Goal: Information Seeking & Learning: Learn about a topic

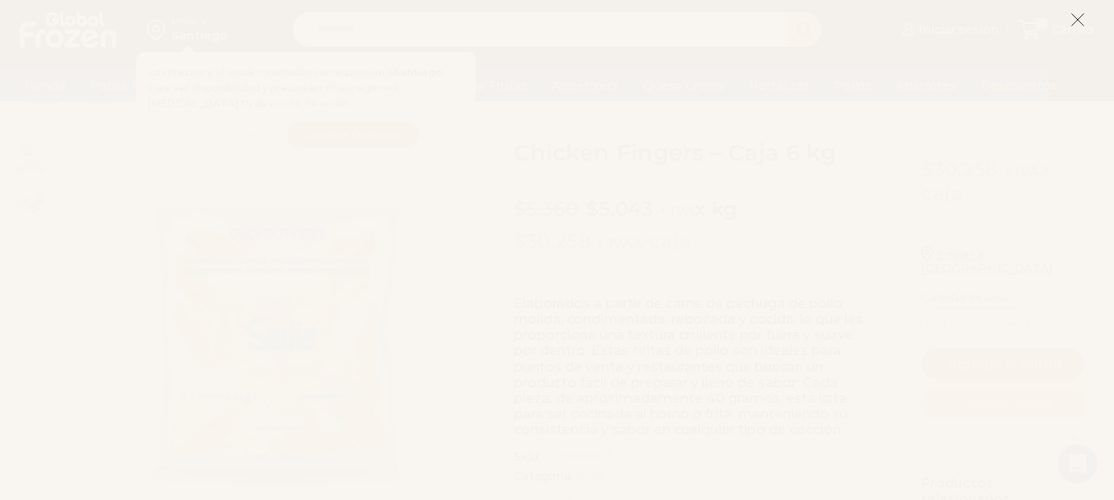
click at [1078, 21] on icon at bounding box center [1077, 19] width 15 height 15
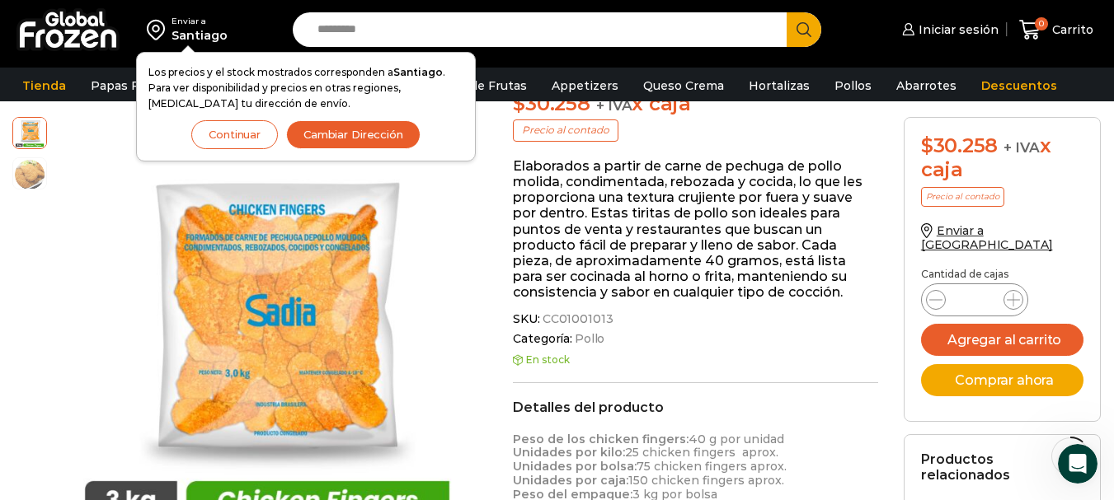
scroll to position [183, 0]
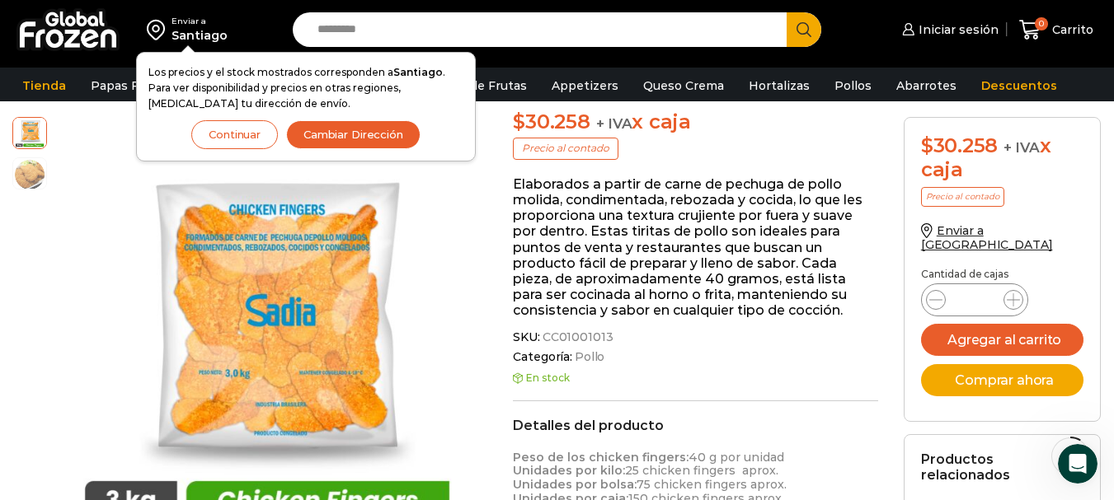
click at [265, 133] on button "Continuar" at bounding box center [234, 134] width 87 height 29
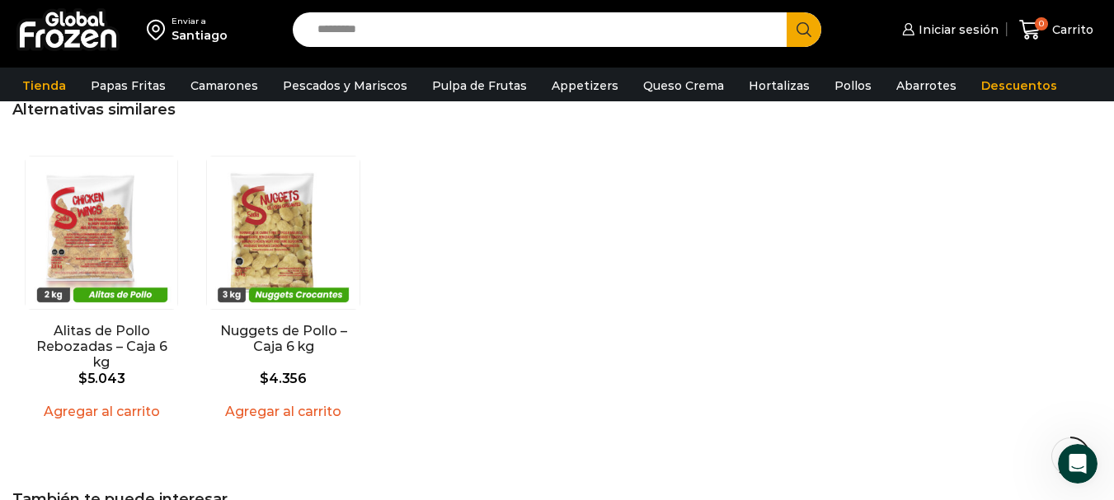
scroll to position [1246, 0]
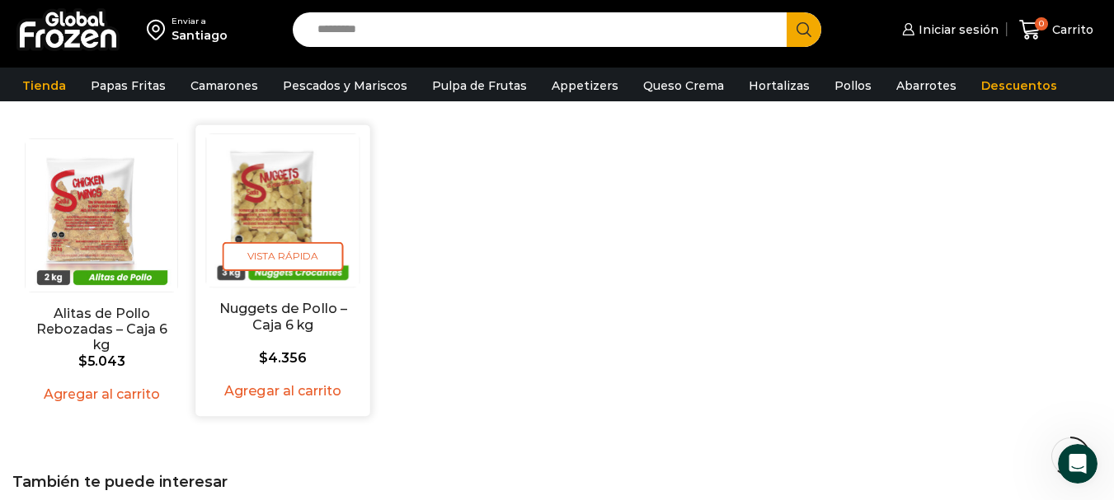
click at [276, 215] on img "2 / 2" at bounding box center [283, 210] width 153 height 153
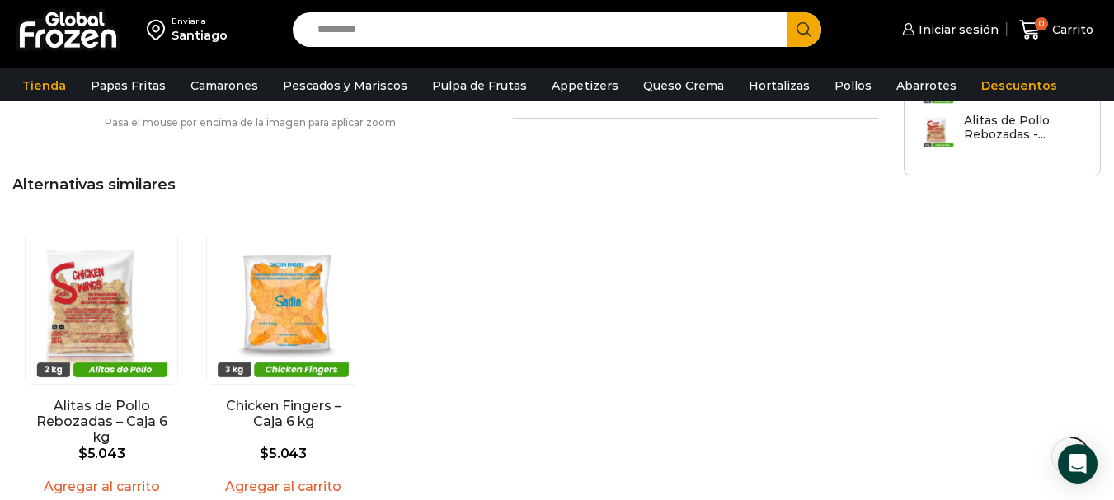
scroll to position [1242, 0]
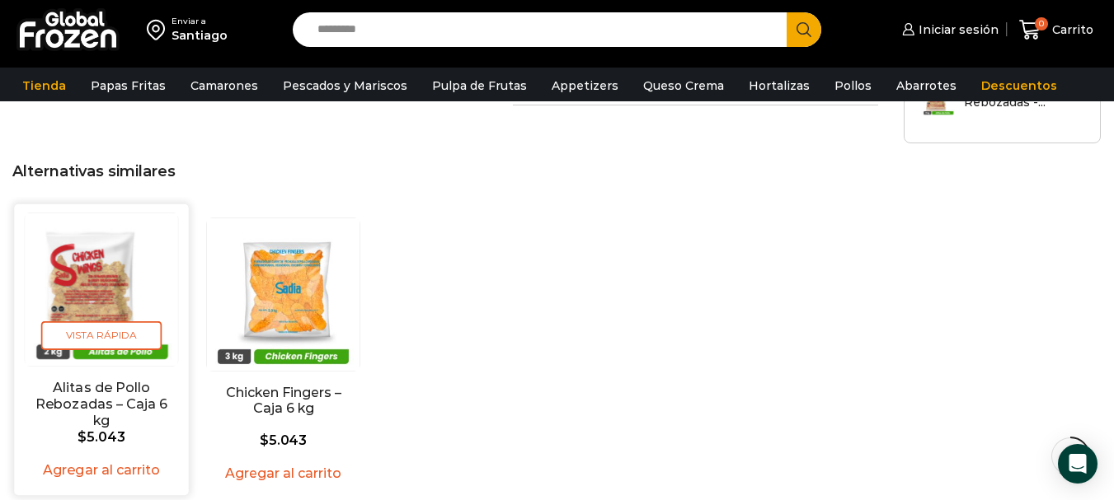
click at [109, 283] on img "1 / 2" at bounding box center [101, 290] width 153 height 153
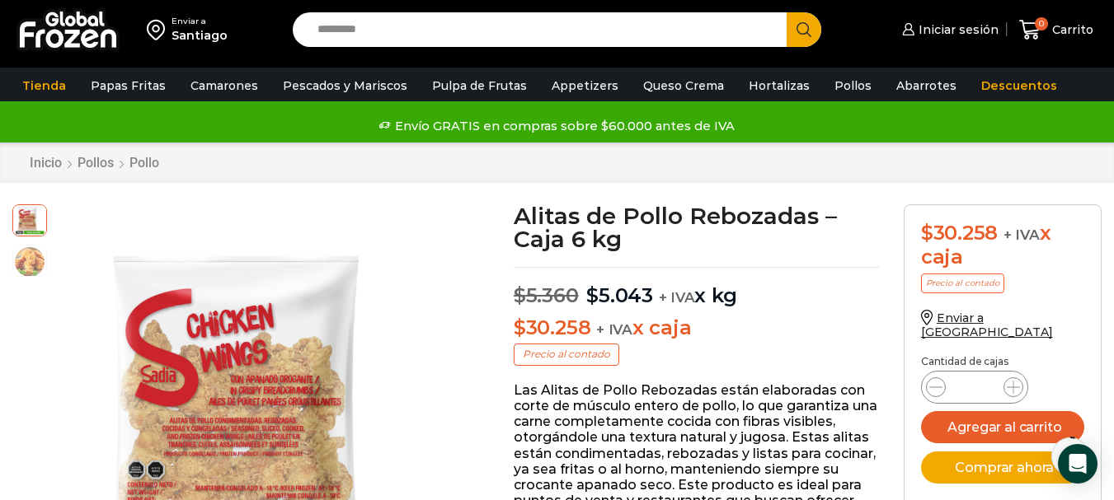
scroll to position [158, 0]
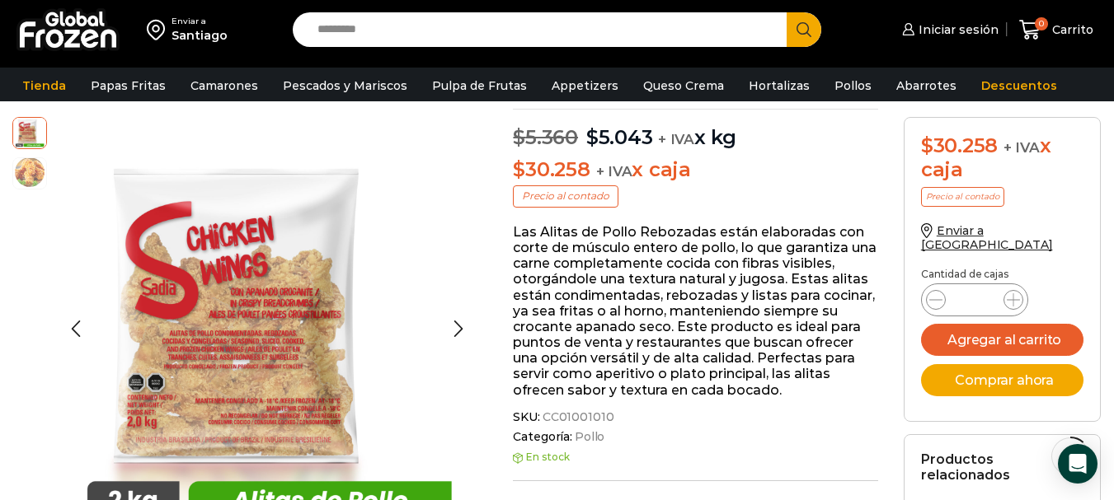
click at [29, 165] on img at bounding box center [29, 172] width 33 height 33
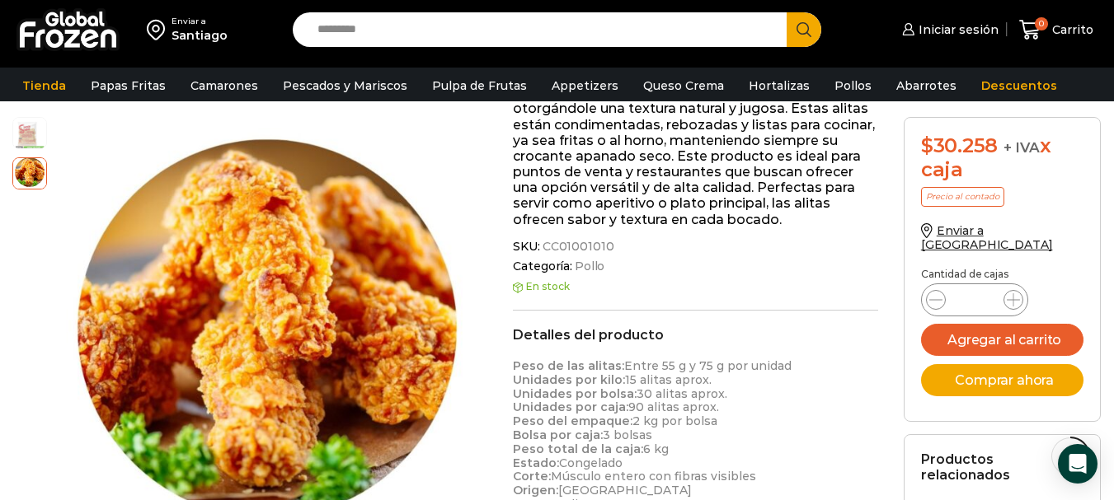
scroll to position [322, 0]
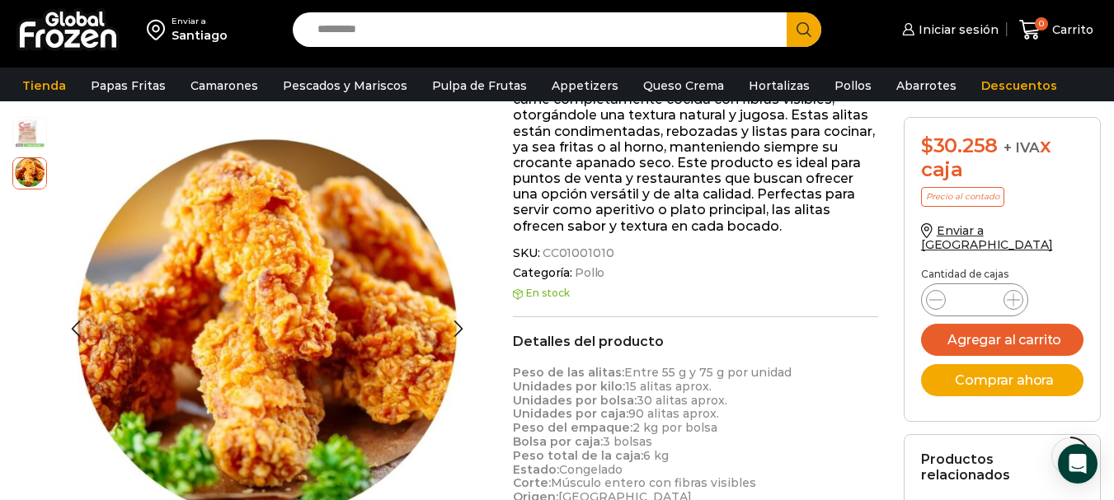
click at [26, 128] on img at bounding box center [29, 131] width 33 height 33
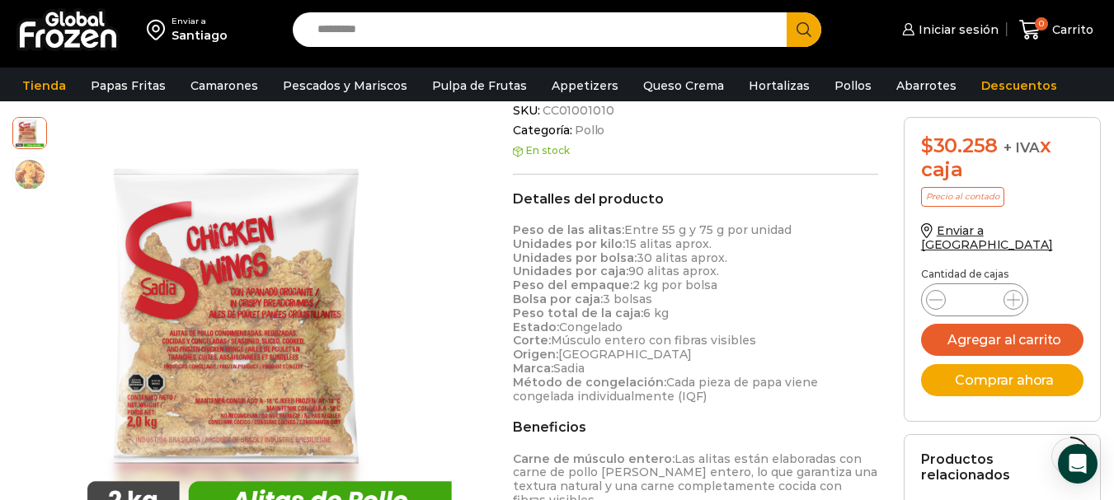
scroll to position [378, 0]
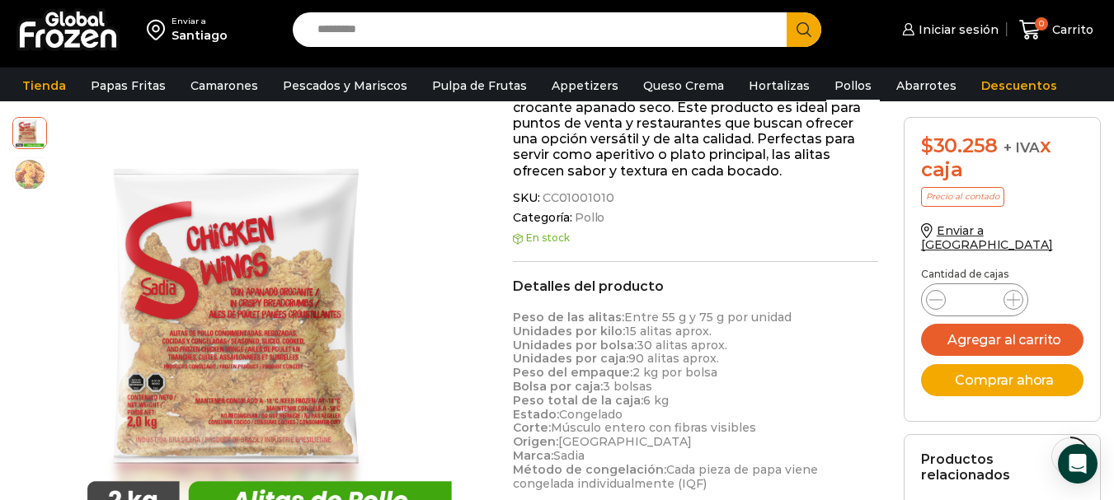
click at [833, 92] on link "Pollos" at bounding box center [853, 85] width 54 height 31
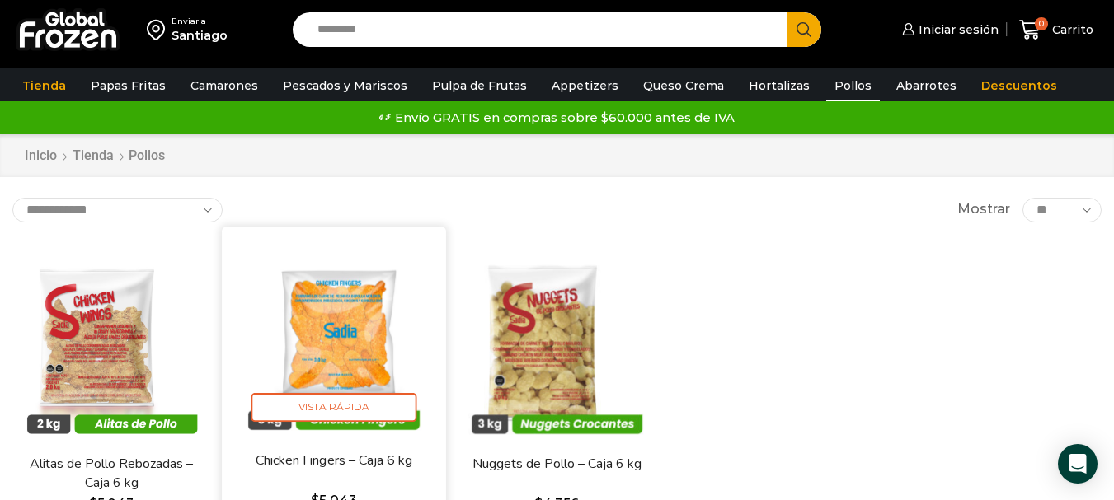
click at [370, 317] on img at bounding box center [333, 338] width 199 height 199
click at [349, 341] on img at bounding box center [333, 338] width 199 height 199
click at [331, 402] on span "Vista Rápida" at bounding box center [334, 407] width 166 height 29
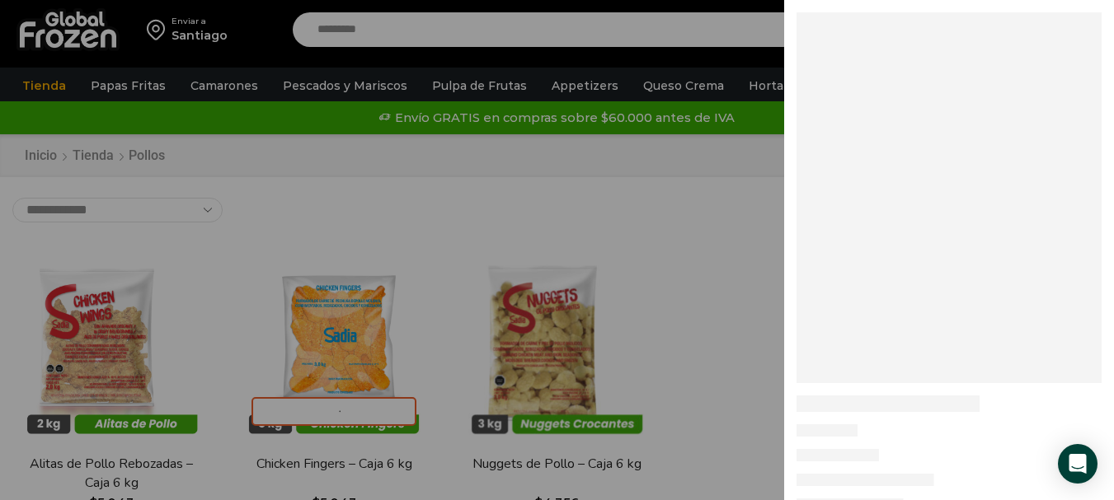
click at [711, 0] on div at bounding box center [557, 0] width 1114 height 0
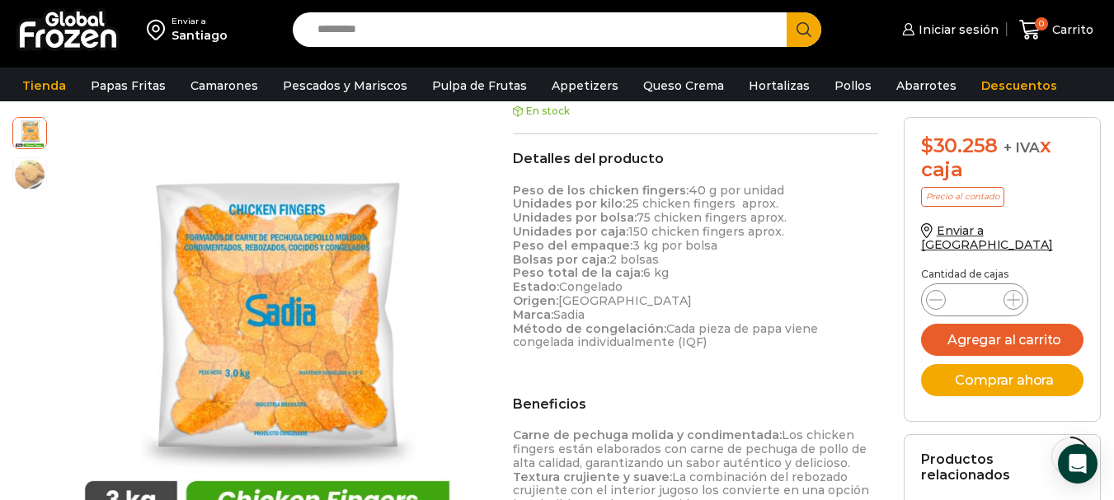
scroll to position [467, 0]
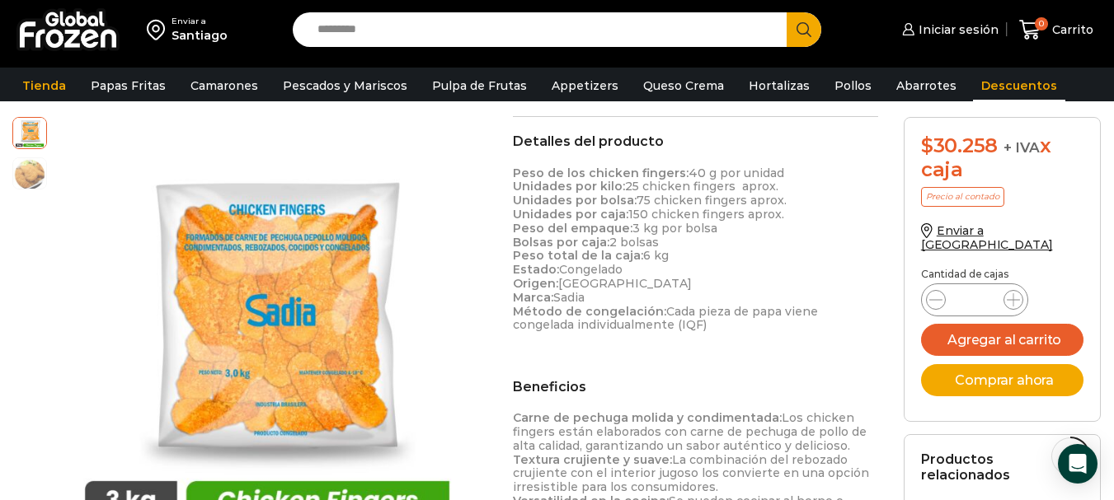
click at [977, 87] on link "Descuentos" at bounding box center [1019, 85] width 92 height 31
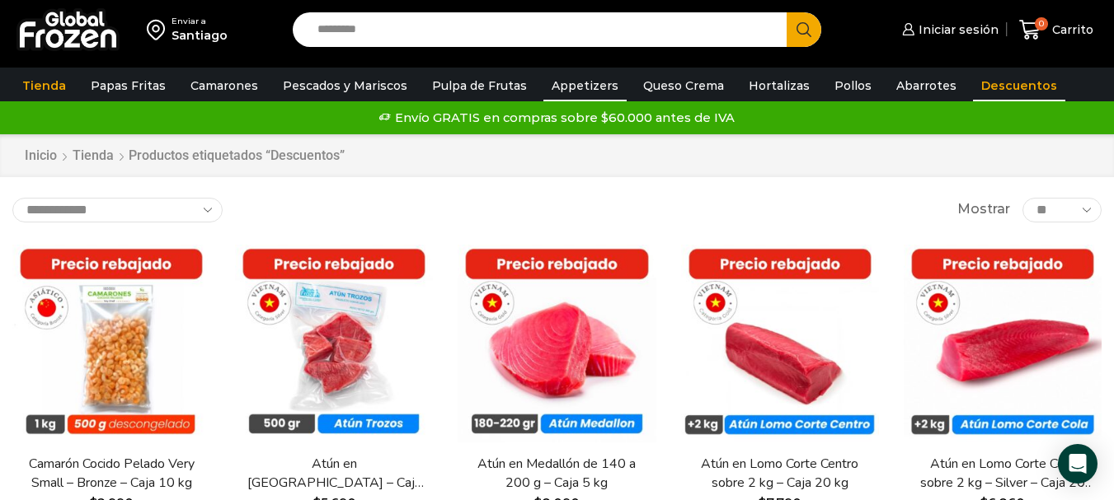
click at [572, 87] on link "Appetizers" at bounding box center [584, 85] width 83 height 31
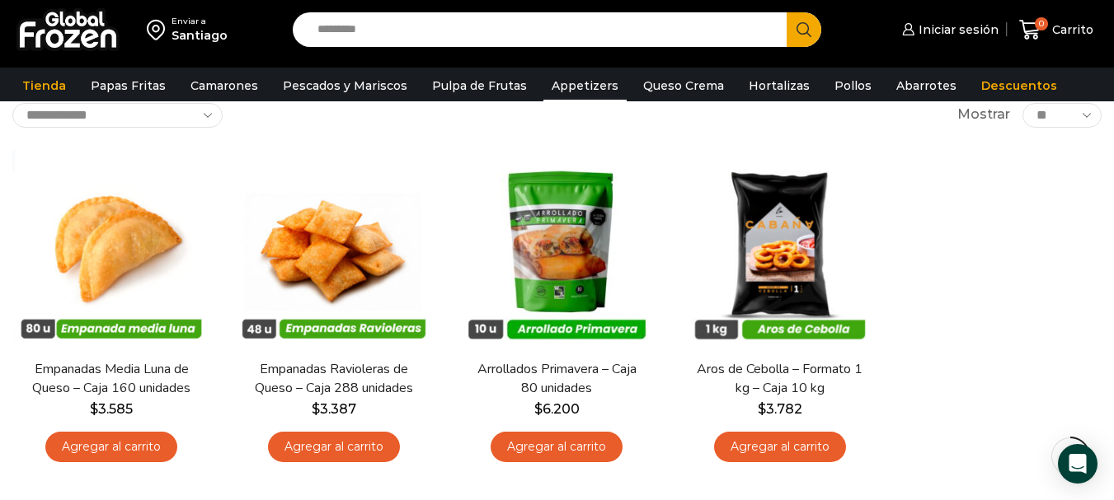
scroll to position [109, 0]
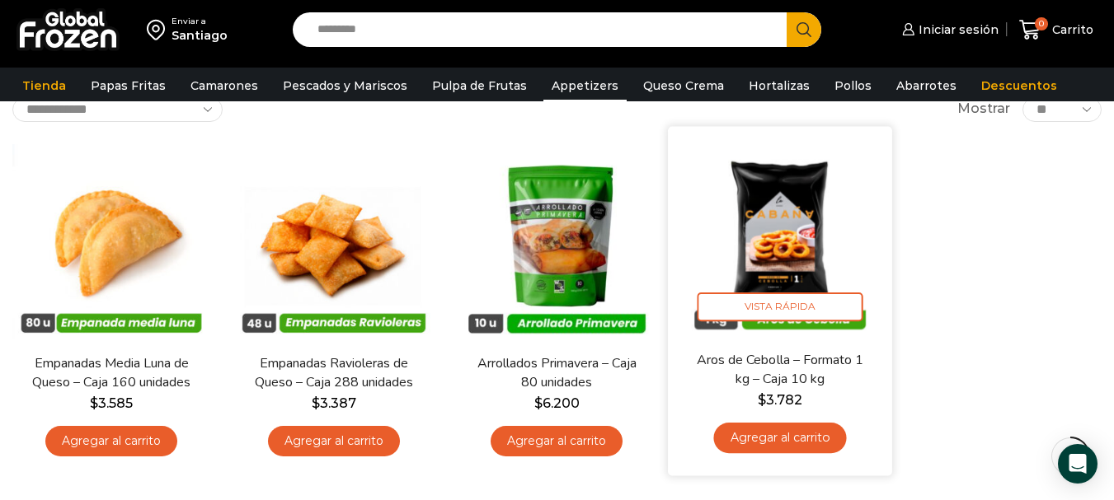
click at [806, 231] on img at bounding box center [779, 237] width 199 height 199
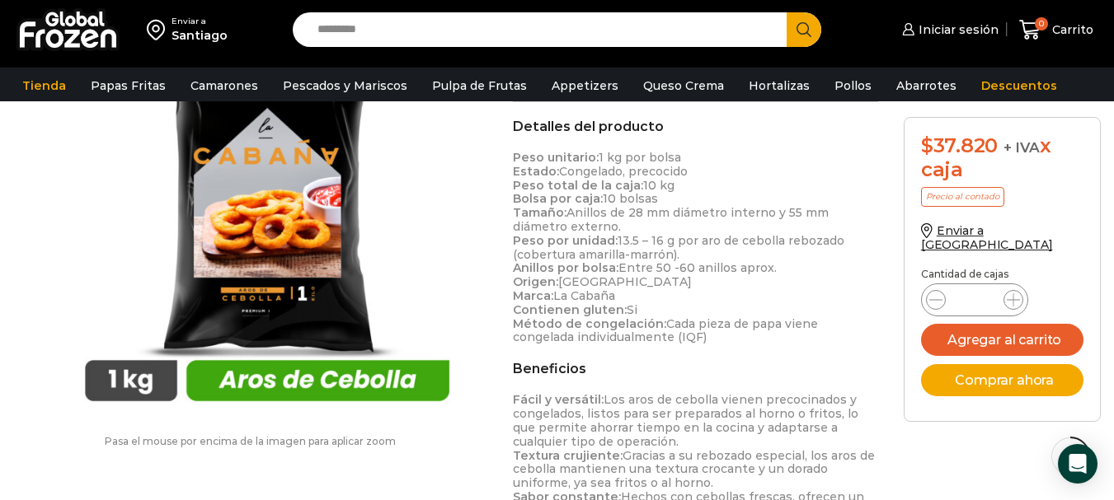
scroll to position [472, 0]
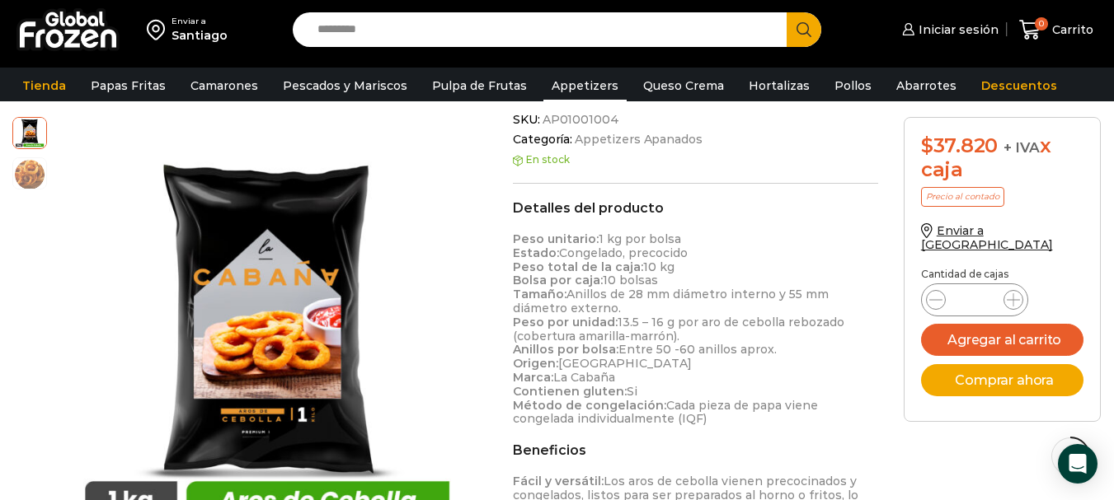
click at [580, 91] on link "Appetizers" at bounding box center [584, 85] width 83 height 31
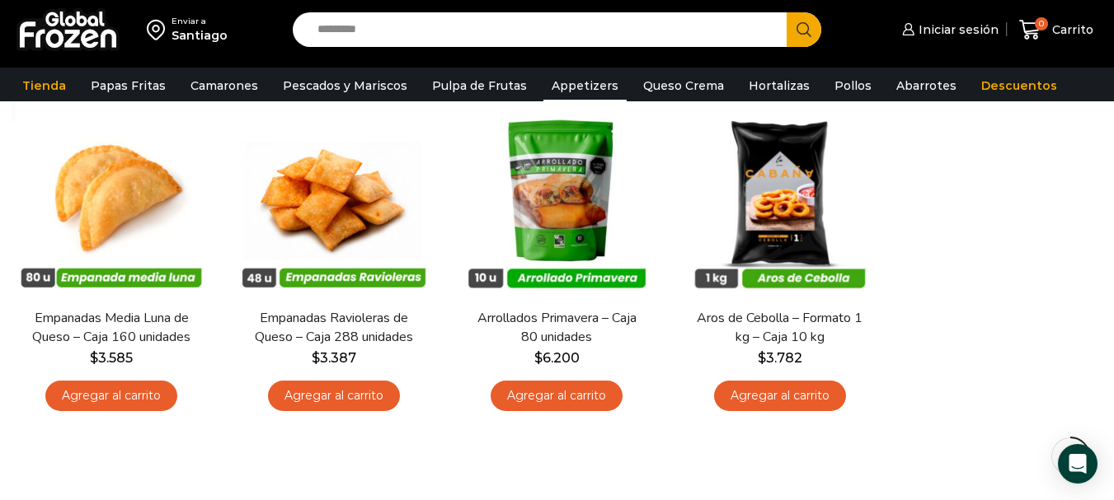
scroll to position [156, 0]
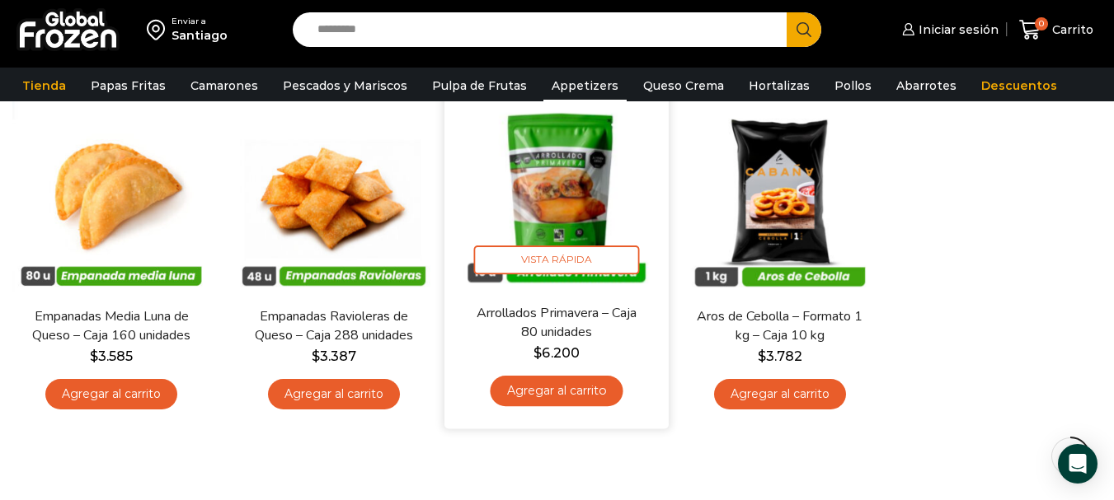
click at [560, 235] on img at bounding box center [557, 191] width 199 height 199
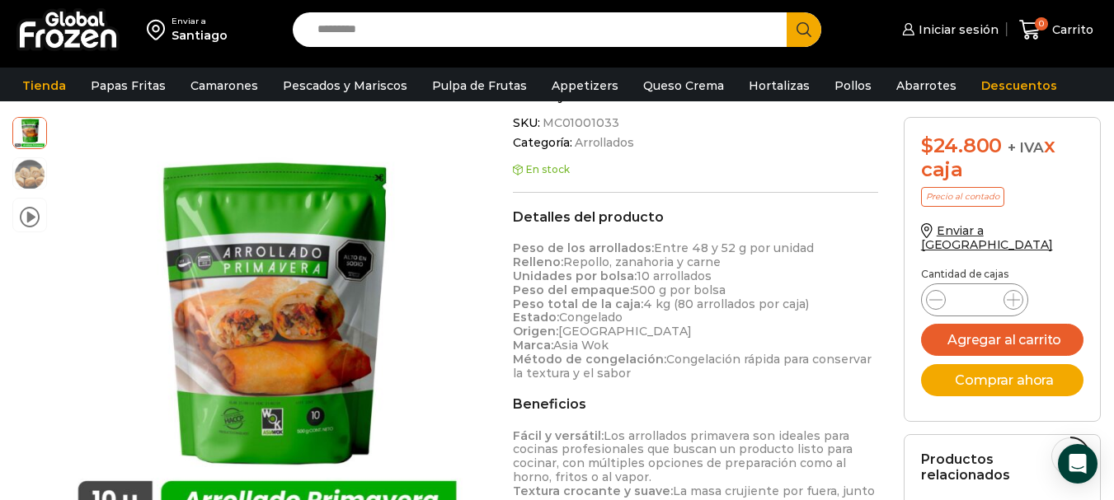
scroll to position [488, 0]
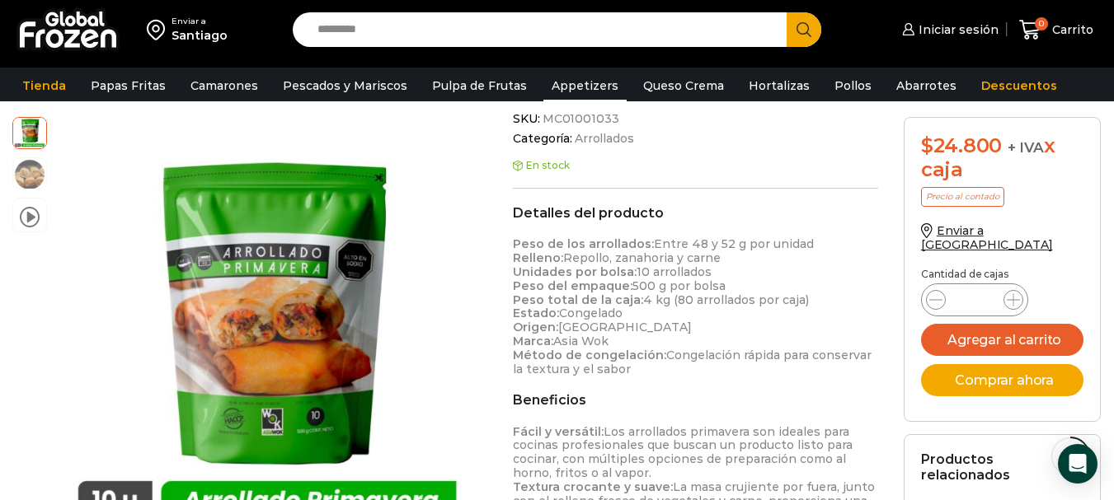
click at [555, 92] on link "Appetizers" at bounding box center [584, 85] width 83 height 31
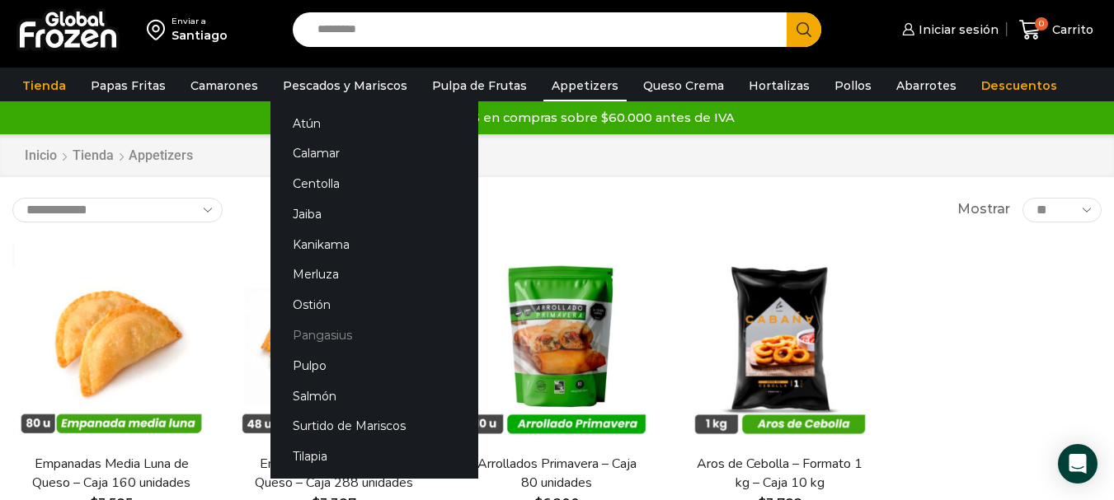
click at [309, 336] on link "Pangasius" at bounding box center [374, 336] width 208 height 31
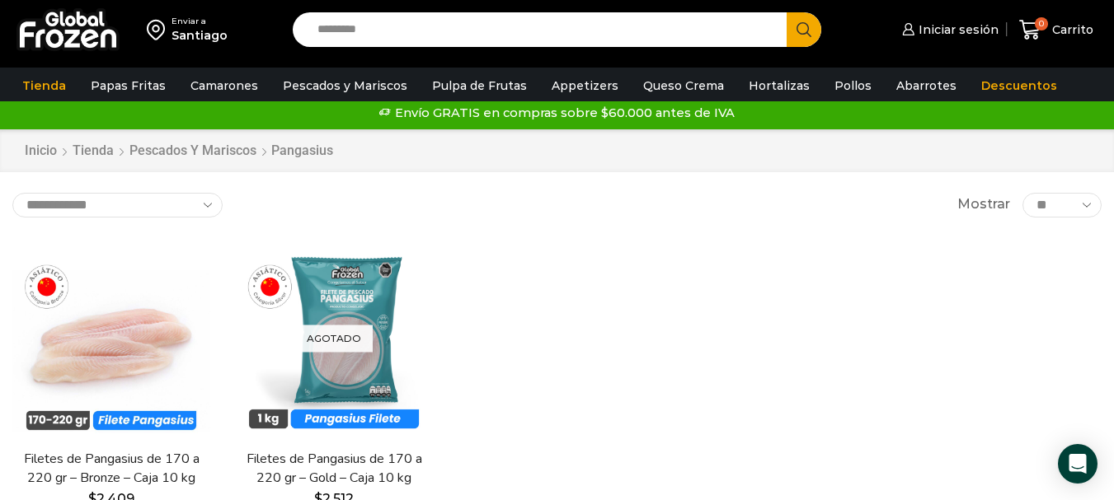
scroll to position [12, 0]
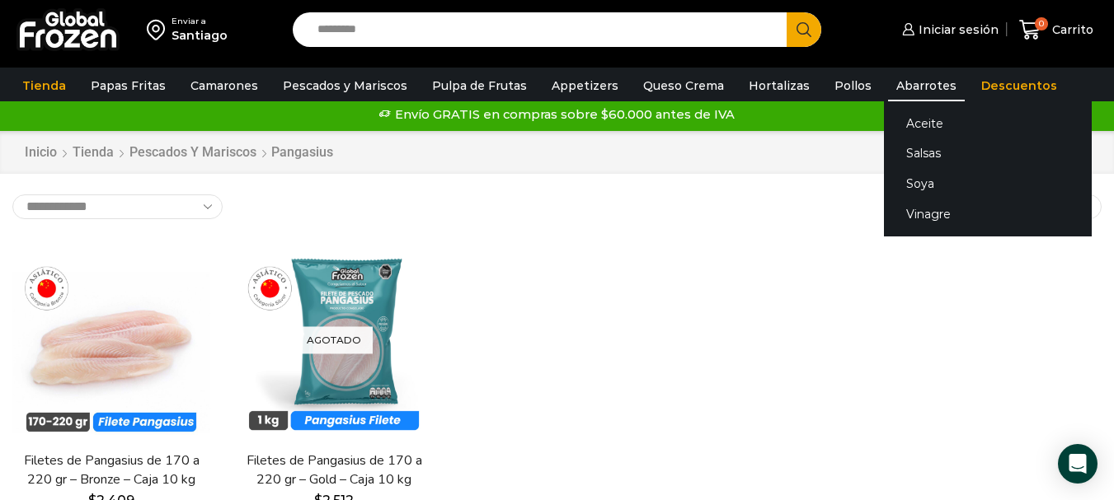
click at [896, 87] on link "Abarrotes" at bounding box center [926, 85] width 77 height 31
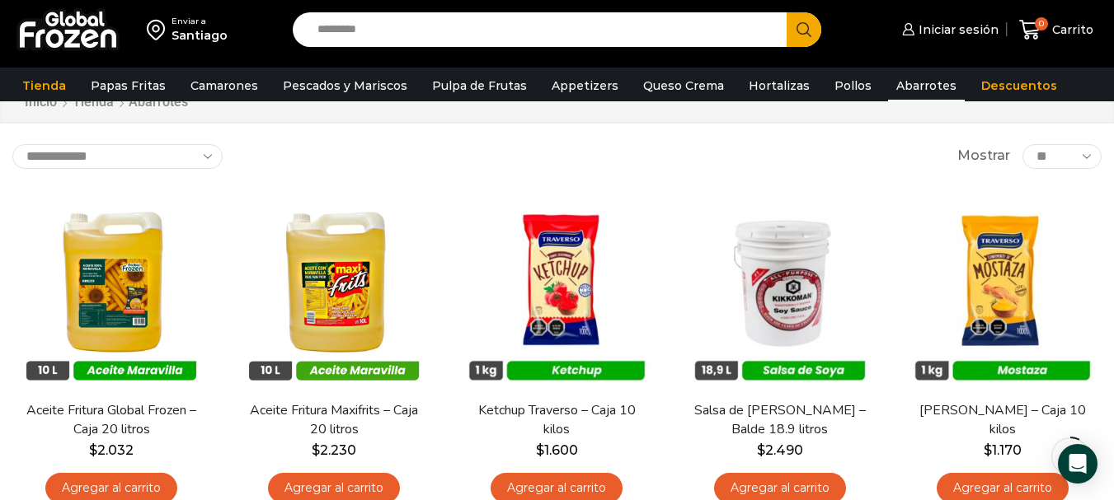
scroll to position [127, 0]
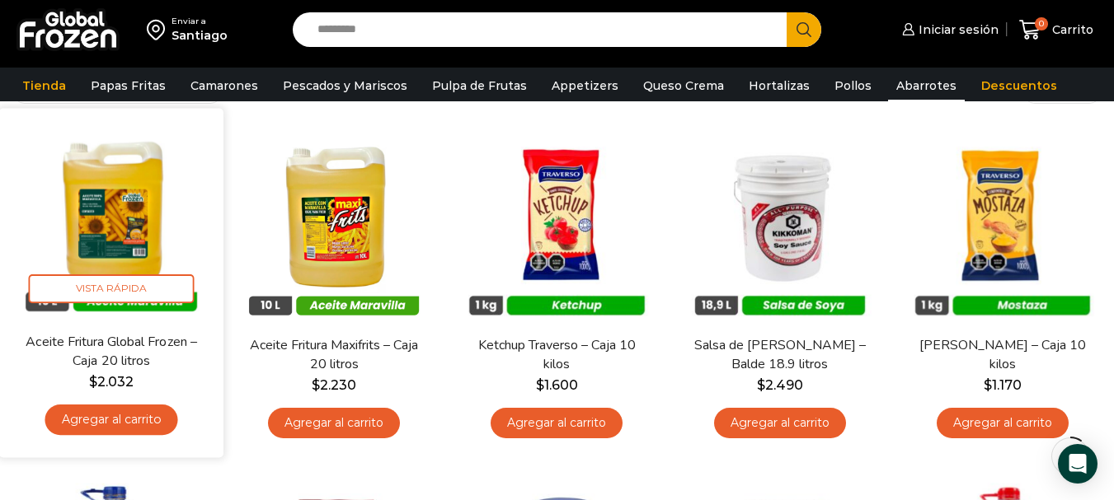
click at [151, 224] on img at bounding box center [111, 219] width 199 height 199
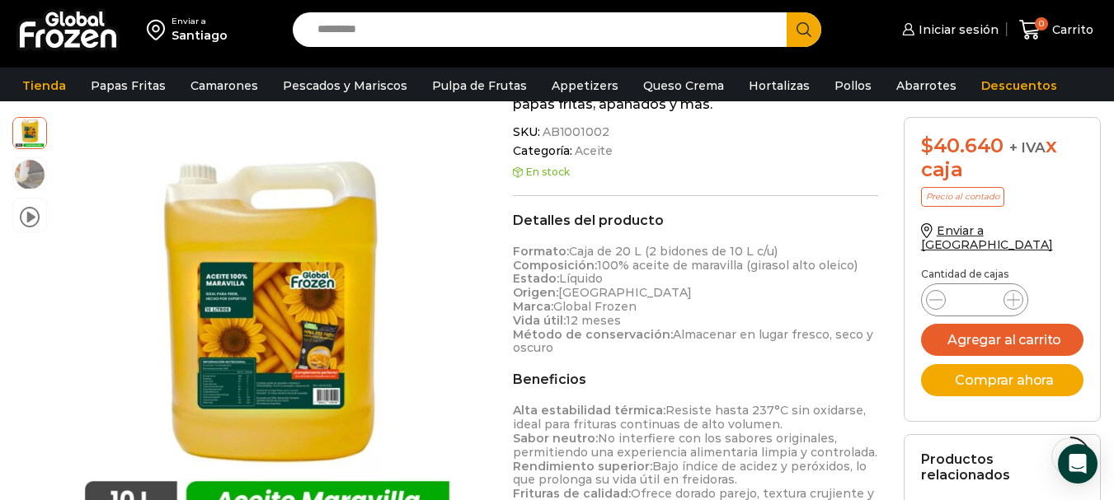
scroll to position [418, 0]
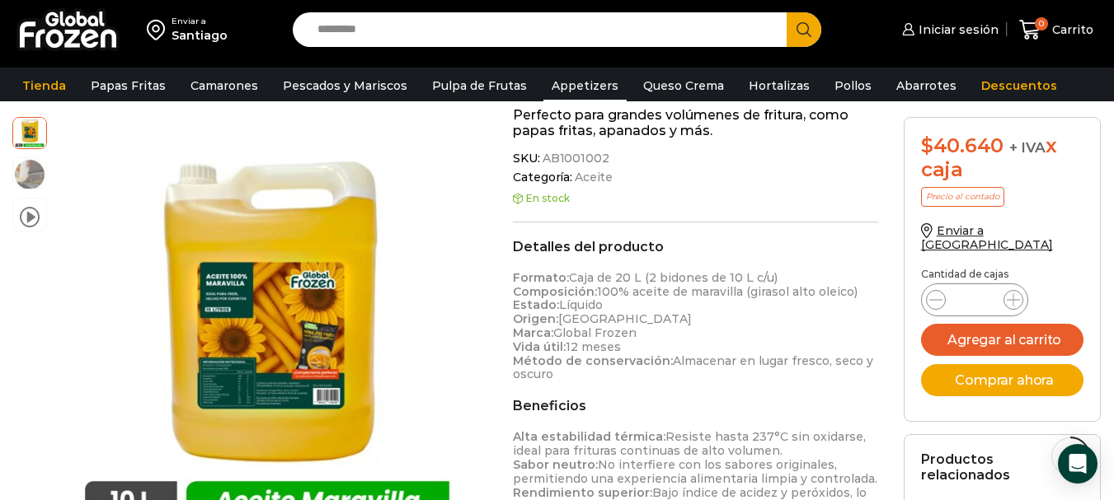
click at [579, 92] on link "Appetizers" at bounding box center [584, 85] width 83 height 31
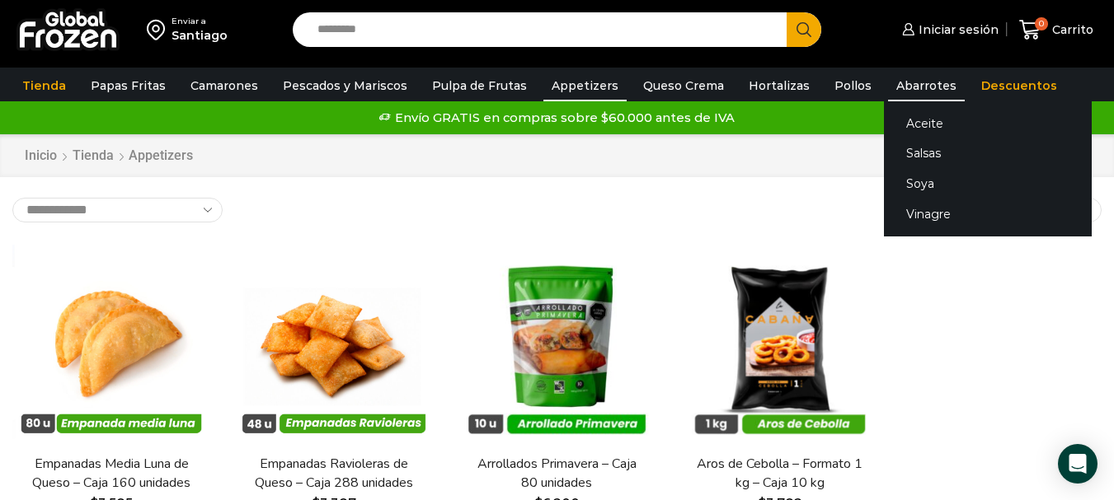
click at [902, 87] on link "Abarrotes" at bounding box center [926, 85] width 77 height 31
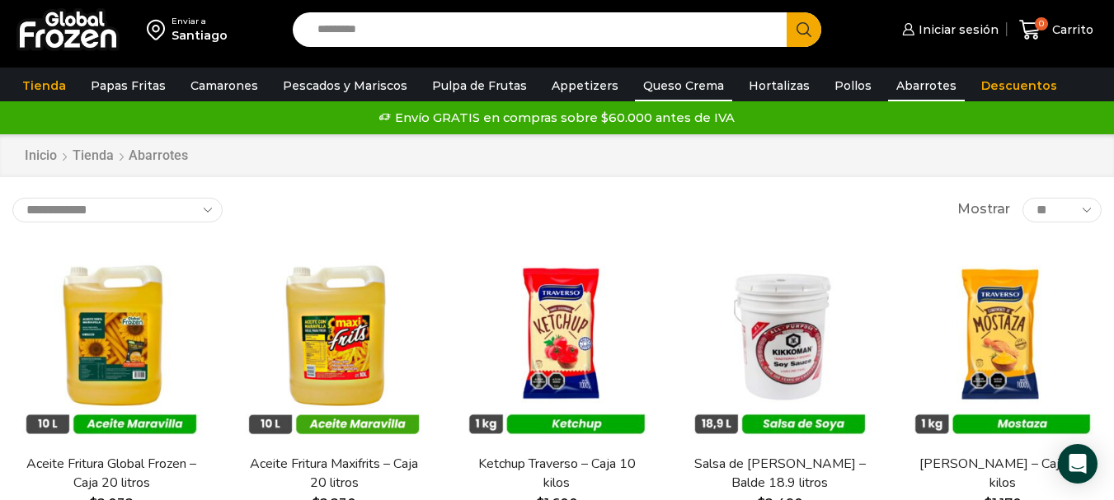
click at [669, 89] on link "Queso Crema" at bounding box center [683, 85] width 97 height 31
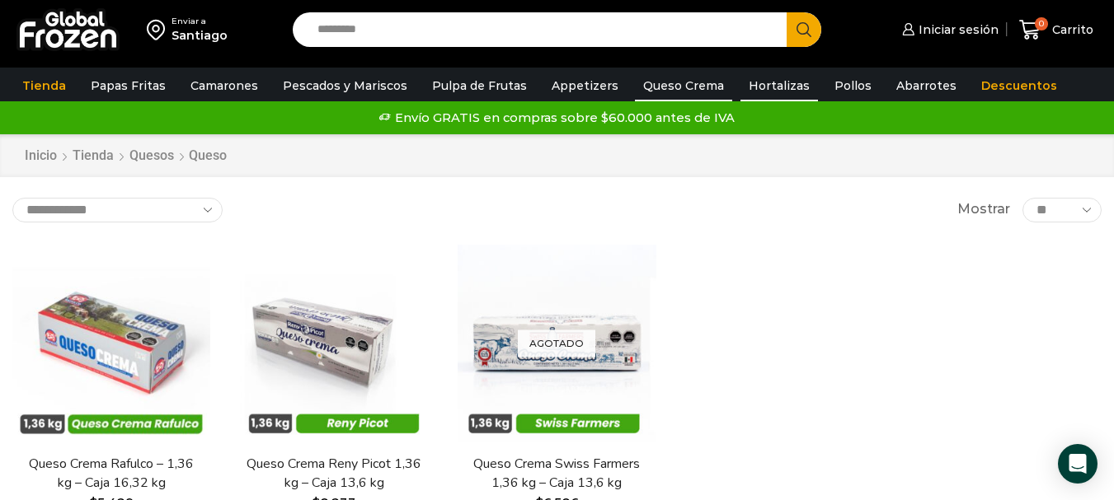
click at [777, 87] on link "Hortalizas" at bounding box center [778, 85] width 77 height 31
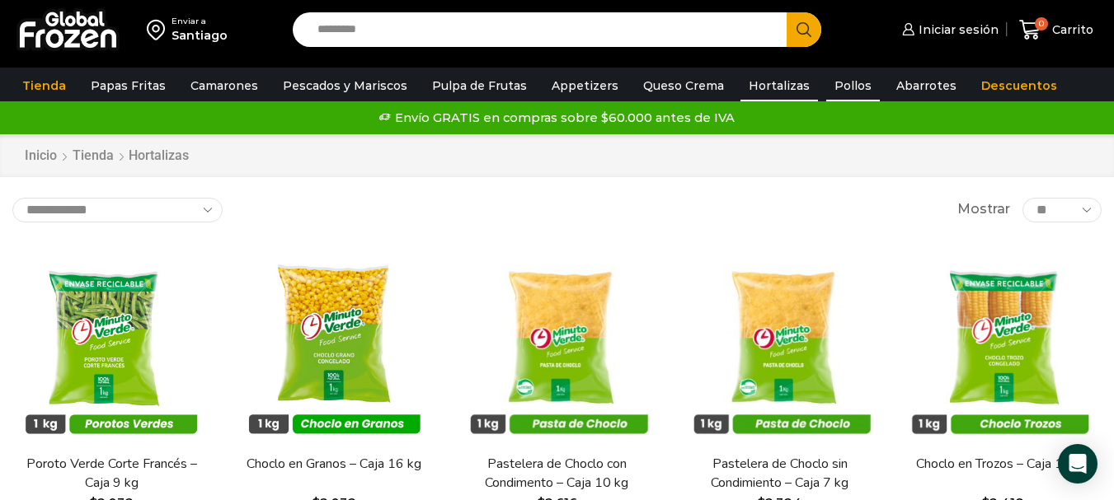
click at [826, 91] on link "Pollos" at bounding box center [853, 85] width 54 height 31
